Goal: Find specific page/section: Find specific page/section

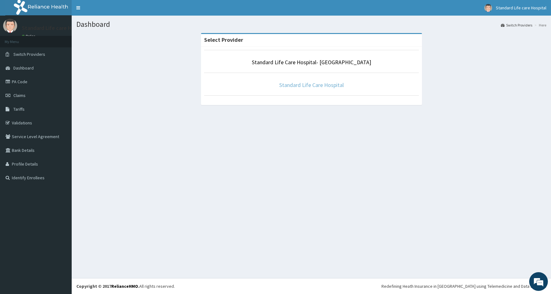
click at [322, 85] on link "Standard Life Care Hospital" at bounding box center [311, 84] width 65 height 7
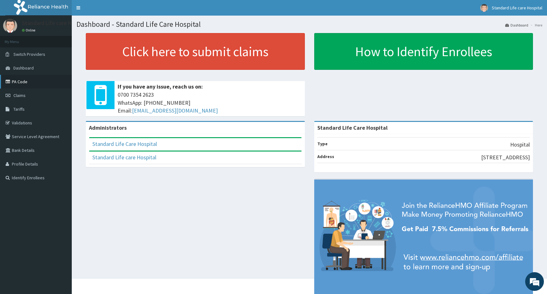
click at [31, 85] on link "PA Code" at bounding box center [36, 82] width 72 height 14
